Goal: Transaction & Acquisition: Obtain resource

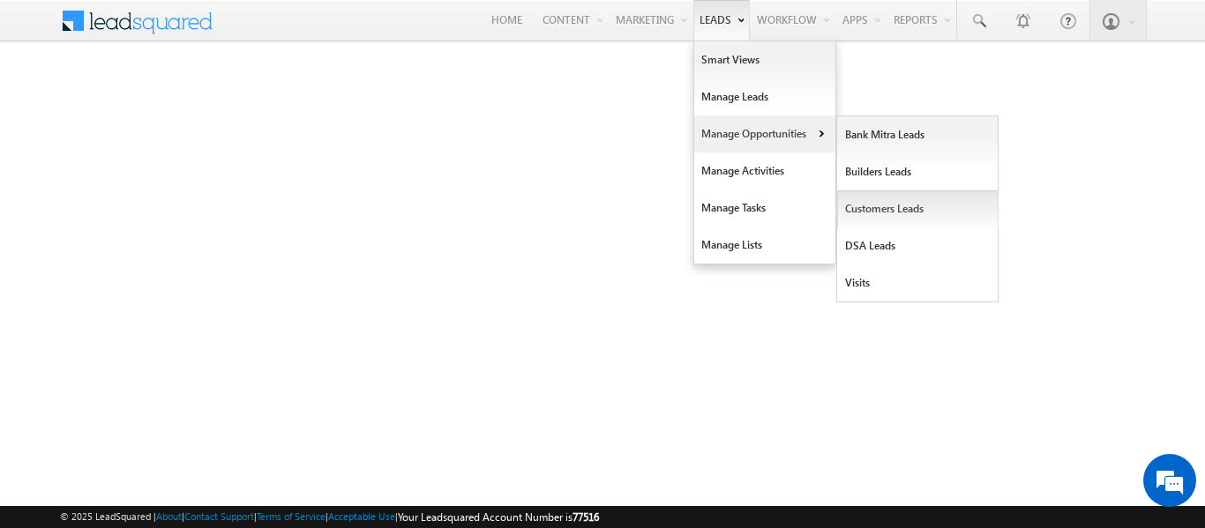
click at [901, 213] on link "Customers Leads" at bounding box center [917, 209] width 161 height 37
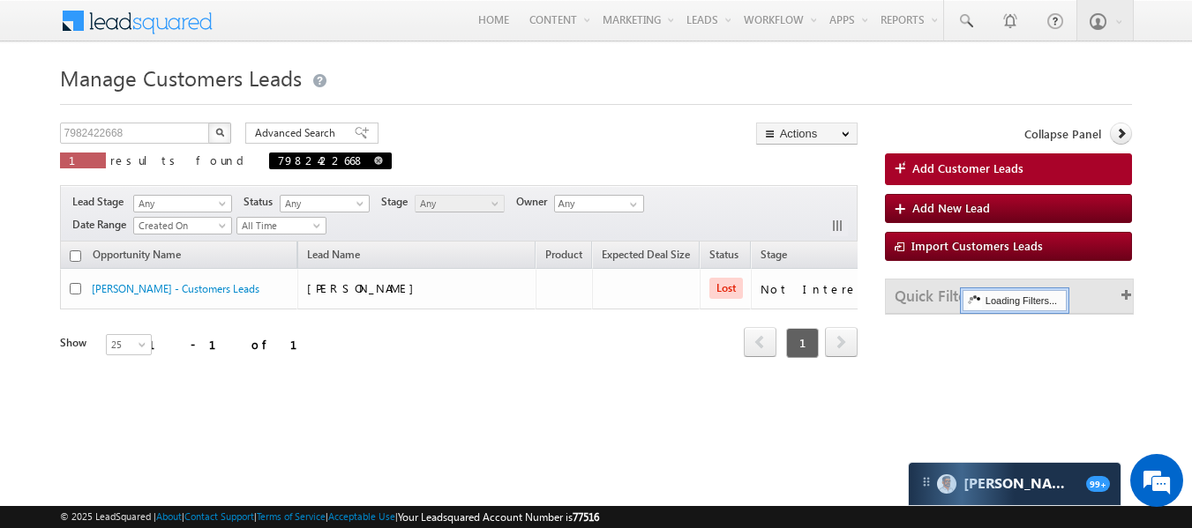
click at [374, 159] on span at bounding box center [378, 160] width 9 height 9
type input "Search Customers Leads"
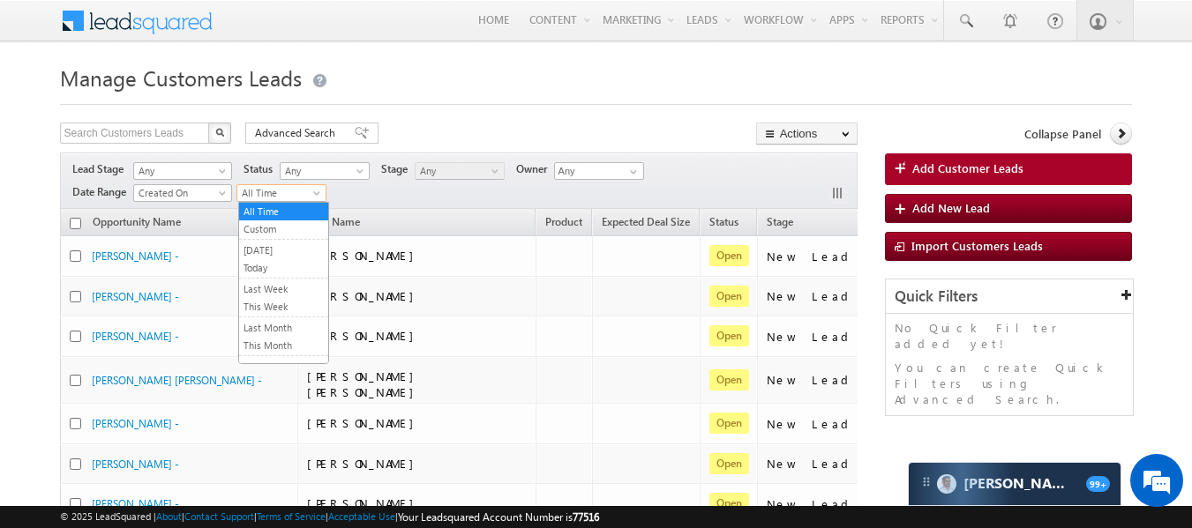
click at [277, 190] on span "All Time" at bounding box center [279, 193] width 84 height 16
click at [271, 339] on link "This Month" at bounding box center [283, 346] width 89 height 16
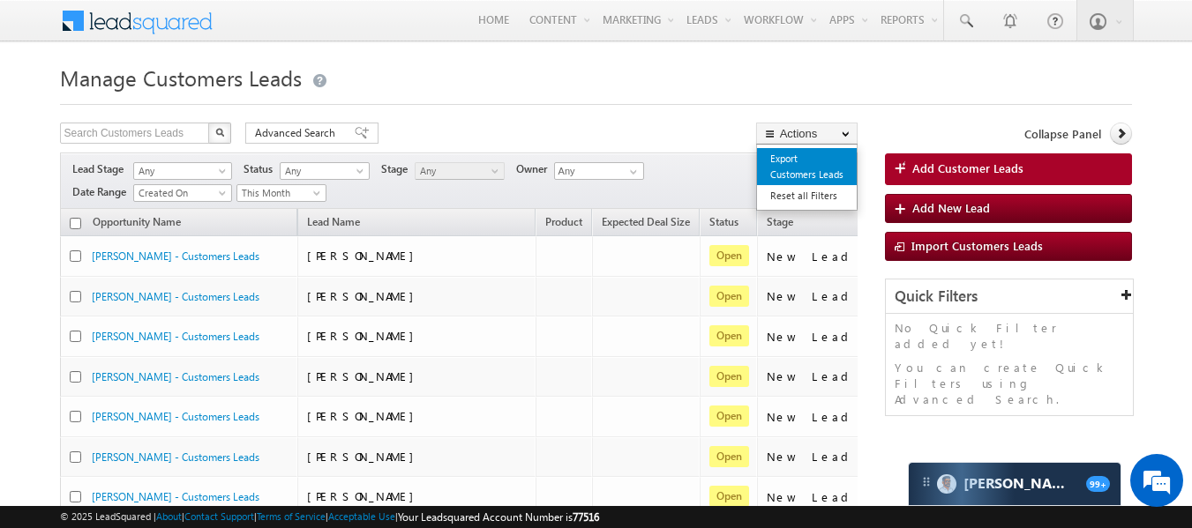
click at [769, 168] on link "Export Customers Leads" at bounding box center [807, 166] width 100 height 37
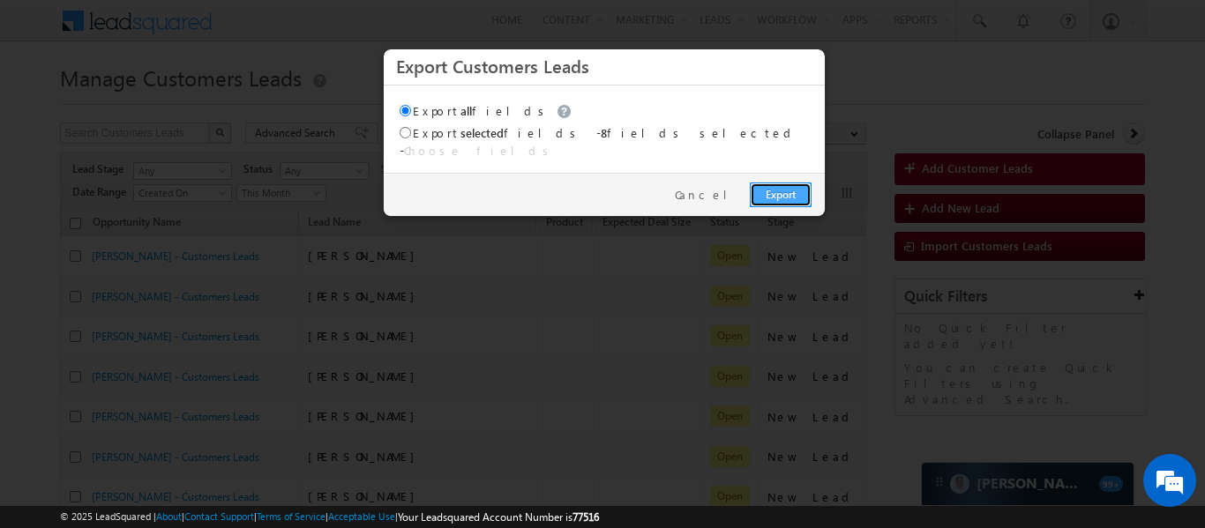
click at [786, 189] on link "Export" at bounding box center [781, 195] width 62 height 25
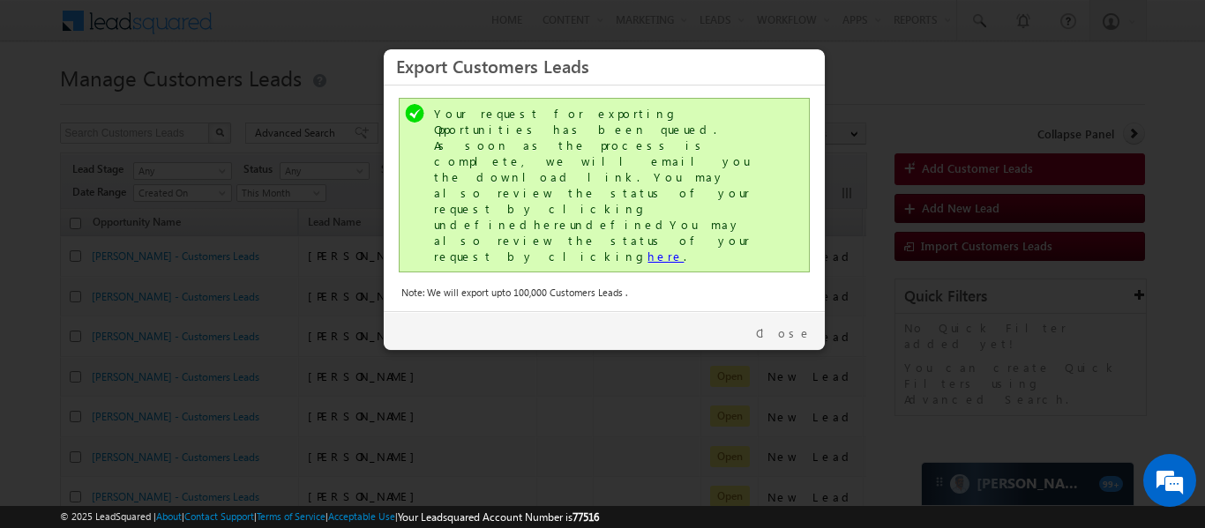
click at [647, 249] on link "here" at bounding box center [665, 256] width 36 height 15
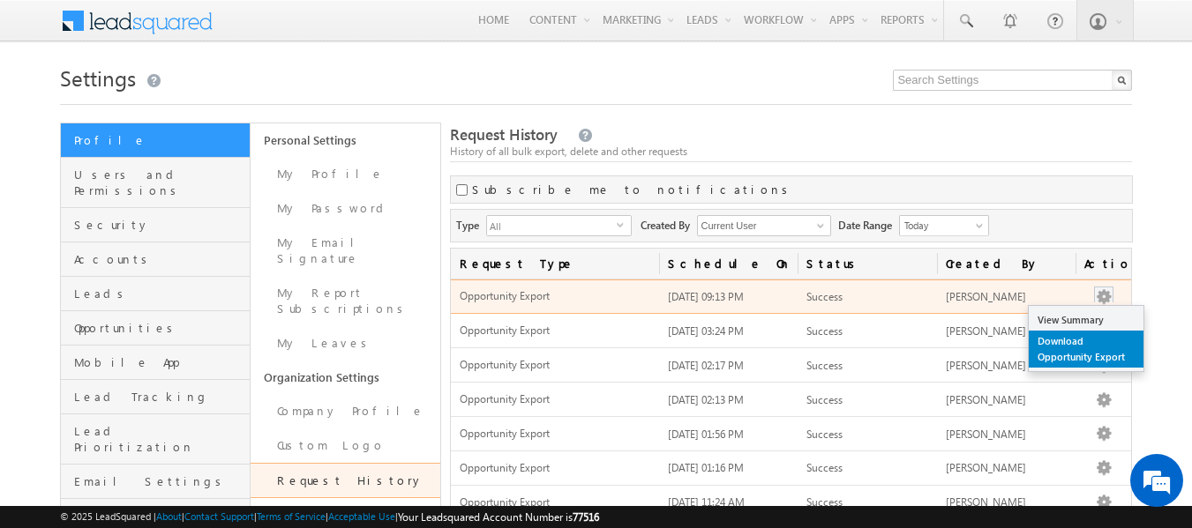
click at [1065, 350] on link "Download Opportunity Export" at bounding box center [1085, 349] width 115 height 37
